Goal: Task Accomplishment & Management: Use online tool/utility

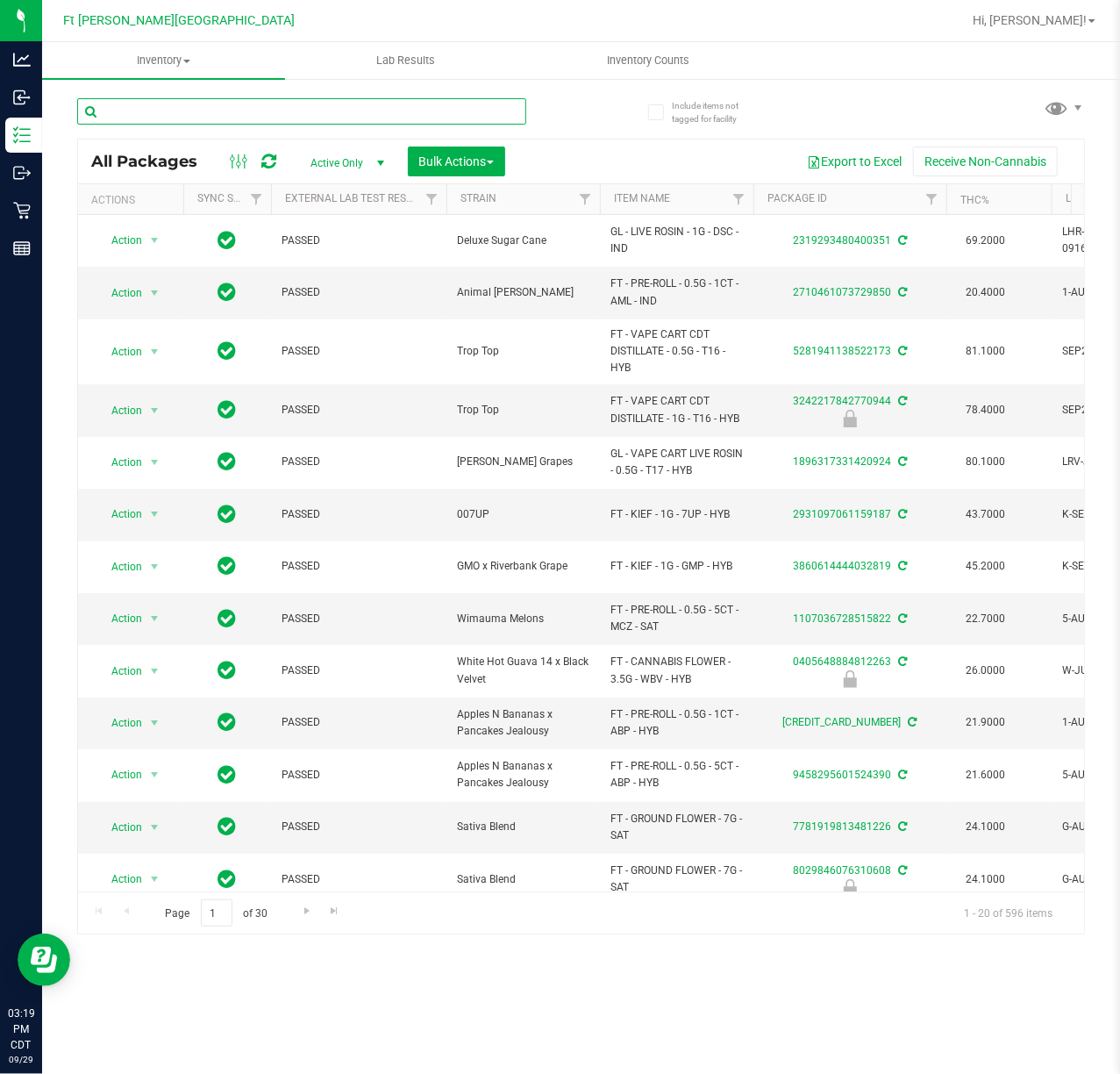
click at [297, 103] on input "text" at bounding box center [302, 111] width 449 height 26
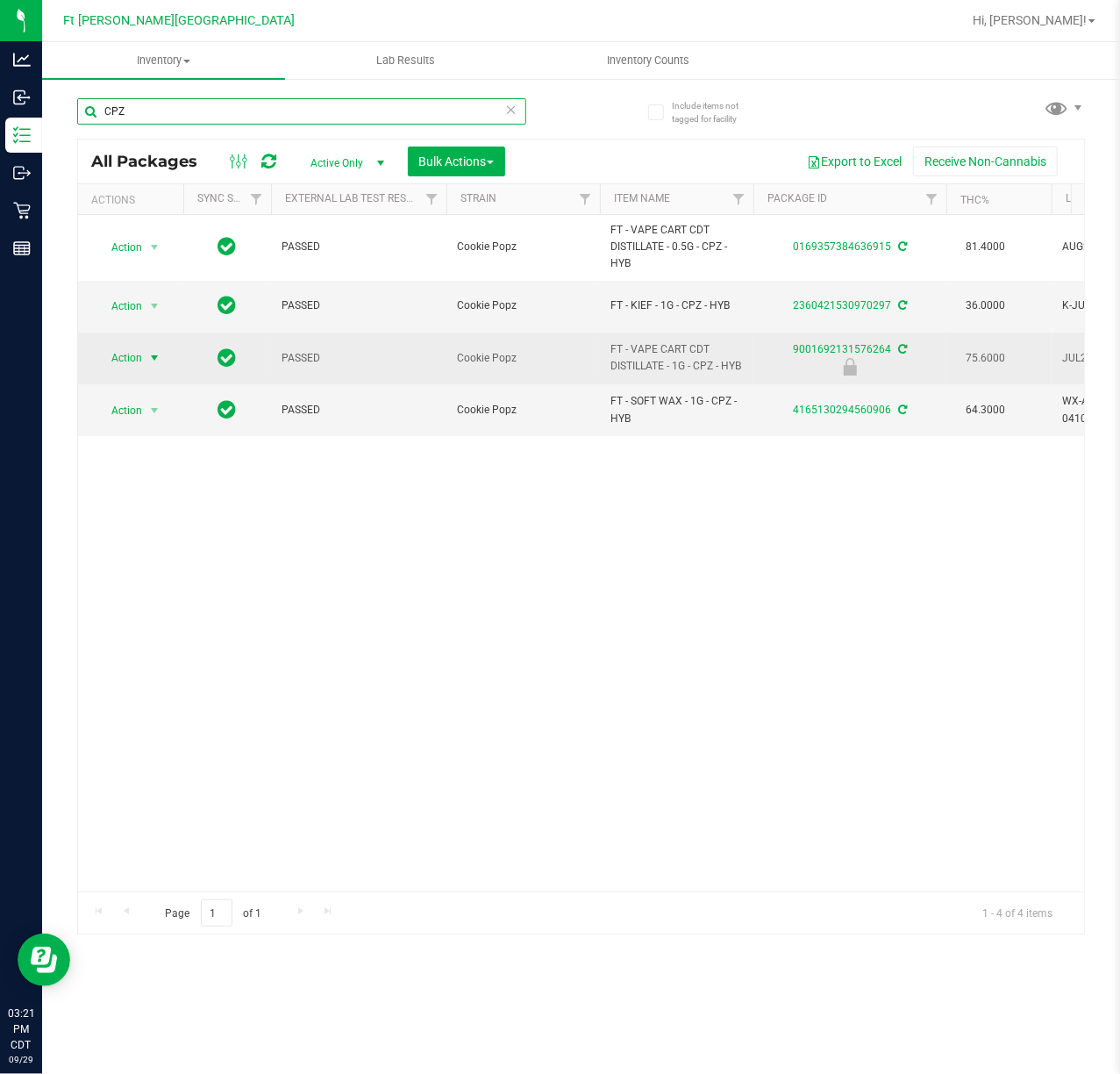
type input "CPZ"
click at [142, 352] on span "Action" at bounding box center [119, 357] width 47 height 24
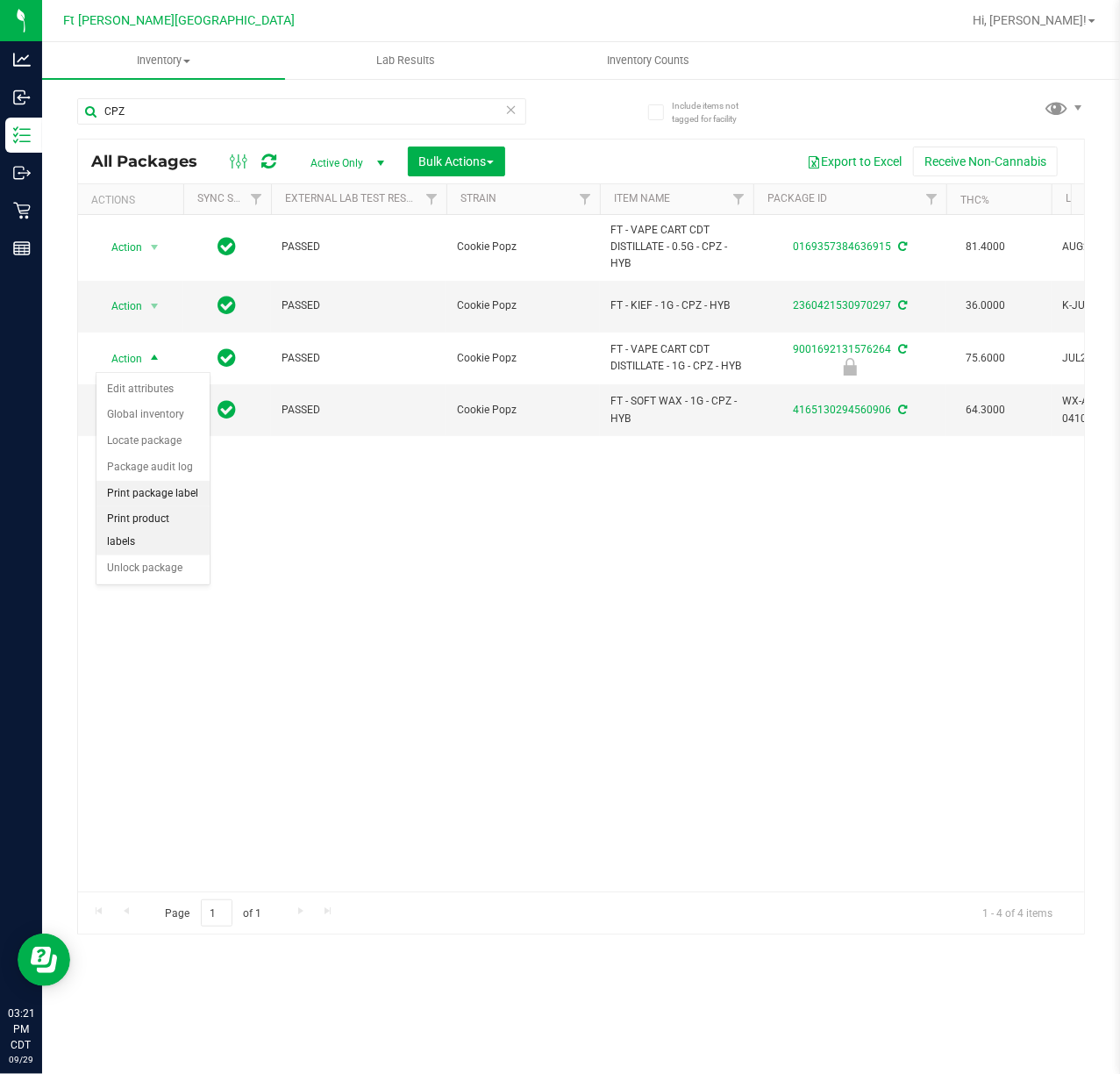
click at [183, 500] on li "Print package label" at bounding box center [154, 493] width 114 height 26
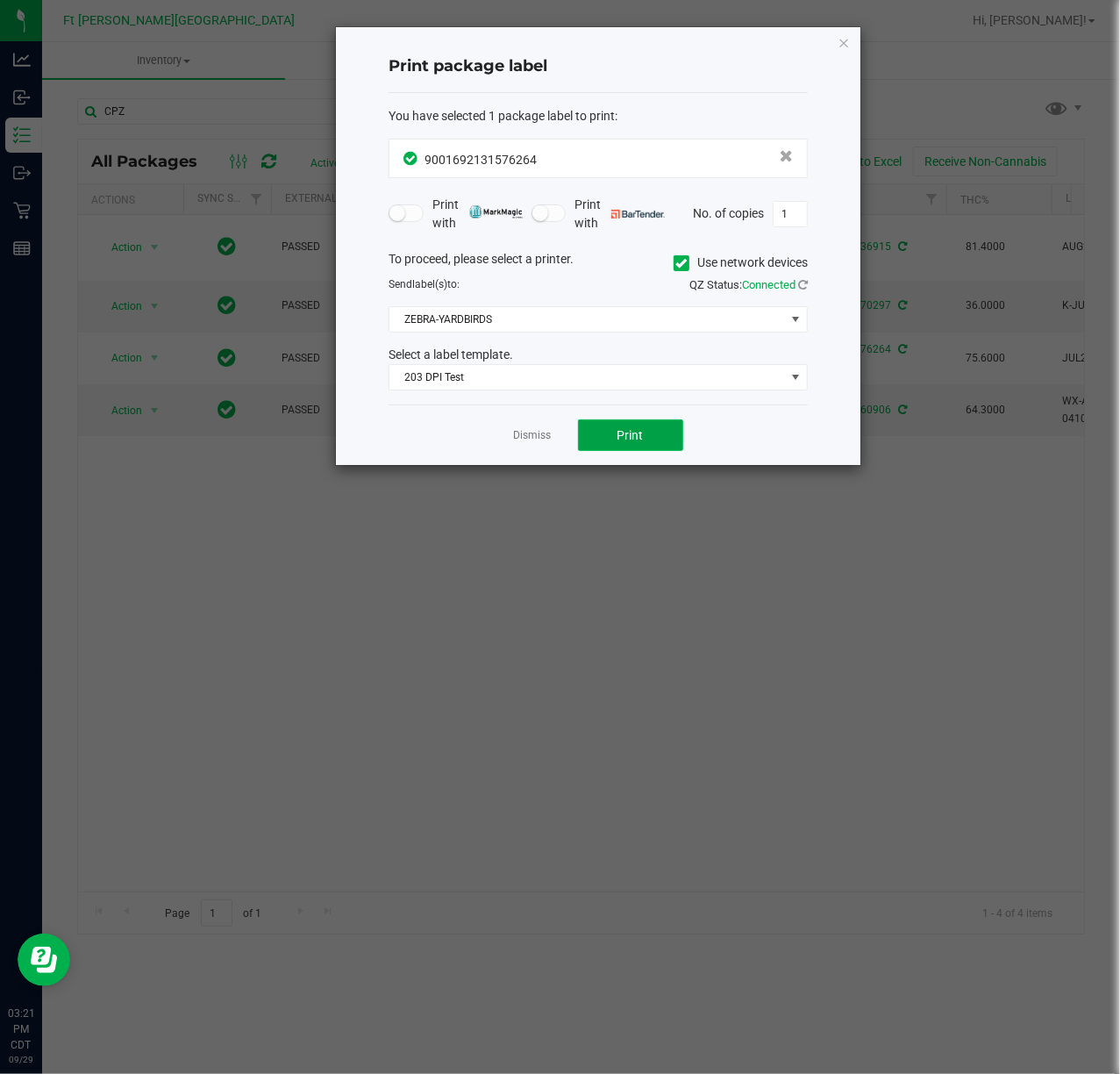
click at [619, 434] on span "Print" at bounding box center [630, 435] width 26 height 14
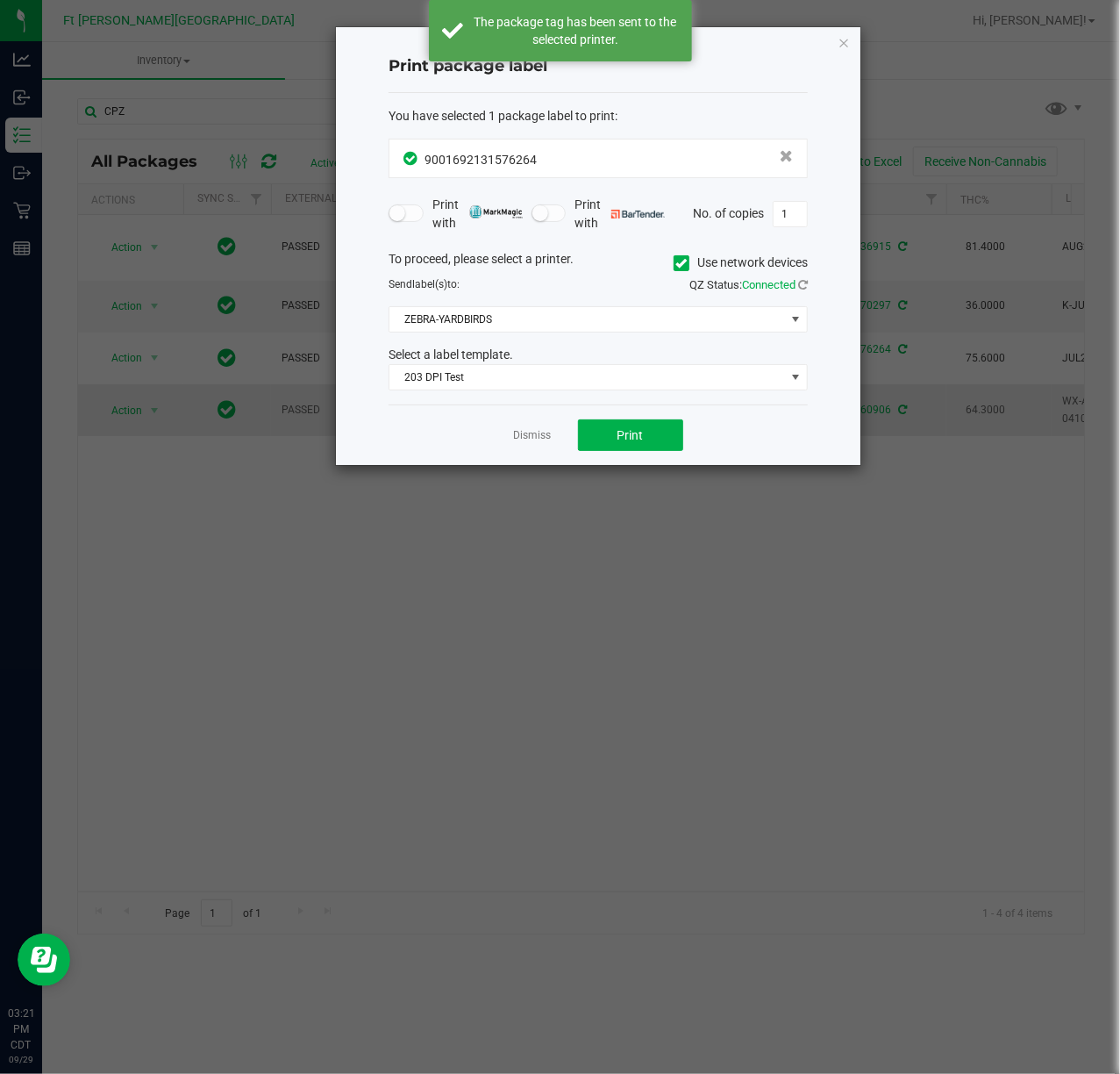
click at [532, 436] on link "Dismiss" at bounding box center [533, 435] width 38 height 15
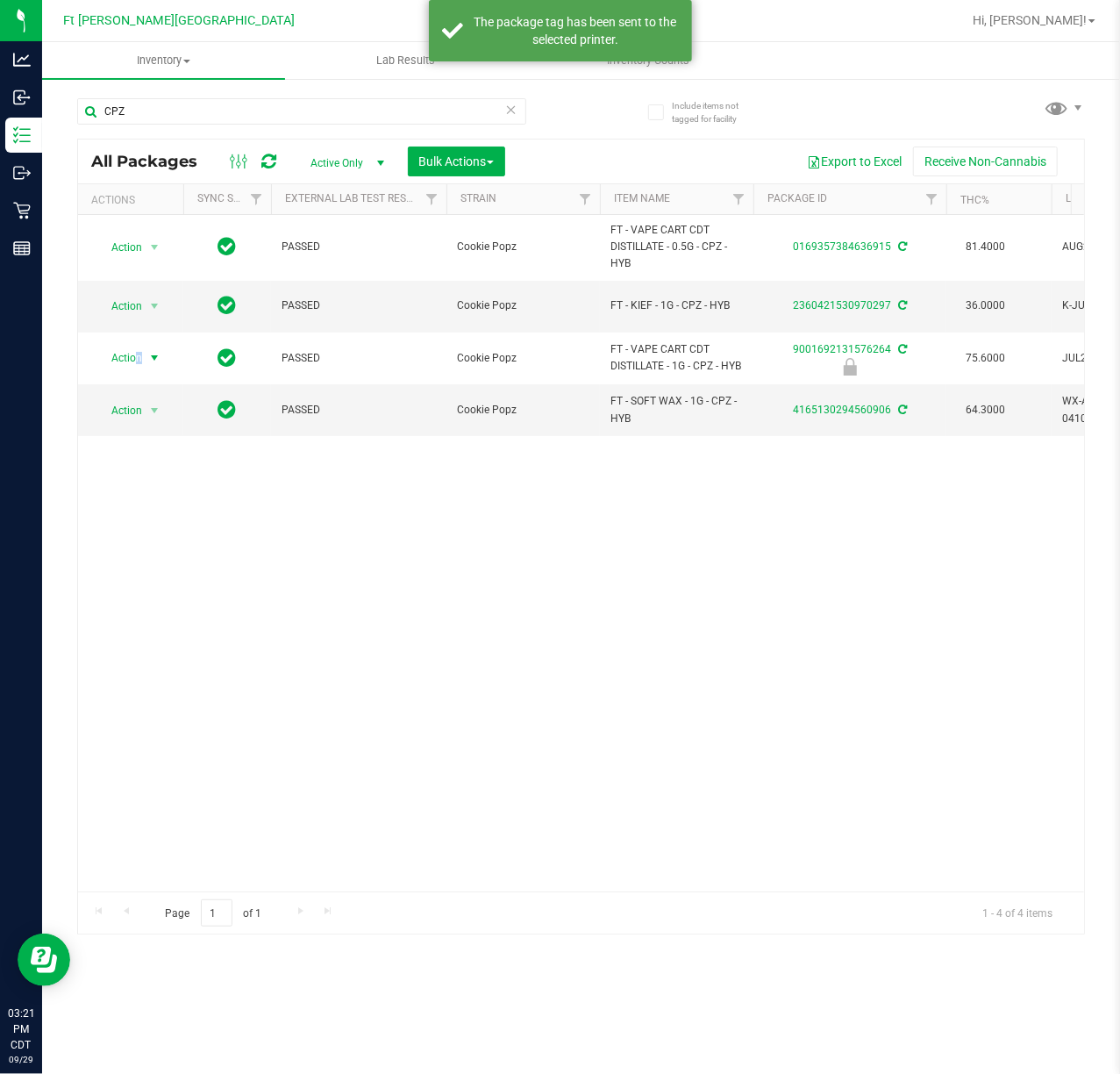
drag, startPoint x: 138, startPoint y: 368, endPoint x: 148, endPoint y: 384, distance: 18.9
click at [140, 368] on span "Action" at bounding box center [119, 357] width 47 height 24
click at [148, 577] on li "Unlock package" at bounding box center [154, 568] width 114 height 26
